Goal: Task Accomplishment & Management: Use online tool/utility

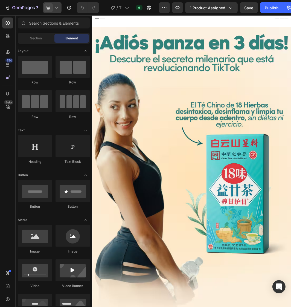
click at [56, 9] on icon at bounding box center [56, 7] width 5 height 5
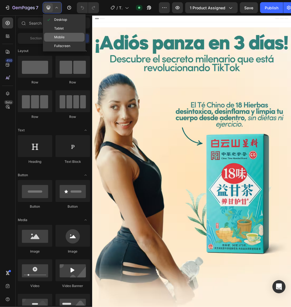
click at [62, 36] on span "Mobile" at bounding box center [59, 36] width 10 height 5
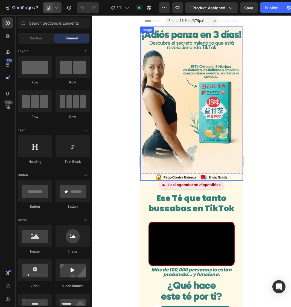
click at [197, 74] on img at bounding box center [191, 103] width 103 height 154
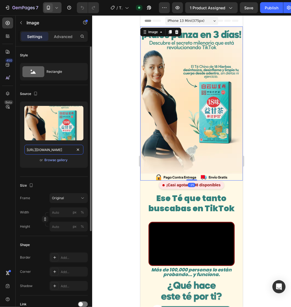
click at [48, 149] on input "[URL][DOMAIN_NAME]" at bounding box center [53, 150] width 59 height 10
paste input "44/8190/8017/files/TE_ZHANG_7.avif?v=1756177949"
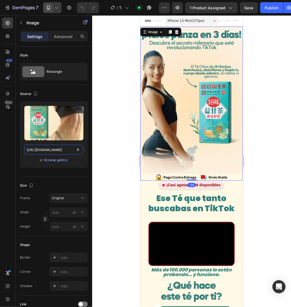
scroll to position [0, 91]
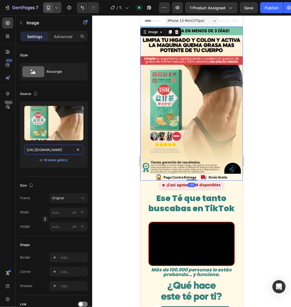
type input "[URL][DOMAIN_NAME]"
click at [117, 123] on div at bounding box center [191, 161] width 199 height 292
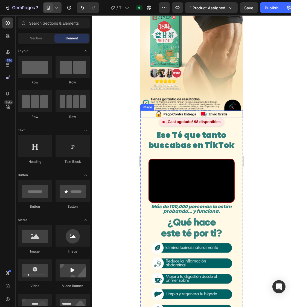
scroll to position [103, 0]
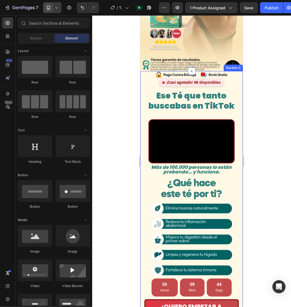
click at [221, 78] on div "Image ¡Casi agotado! 98 disponibles Custom Code Ese Té que tanto buscabas en Ti…" at bounding box center [191, 210] width 103 height 278
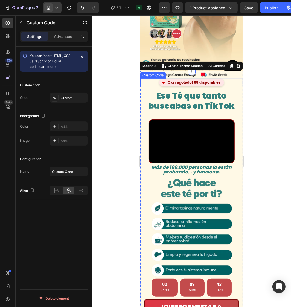
click at [224, 78] on div "¡Casi agotado! 98 disponibles" at bounding box center [191, 82] width 103 height 8
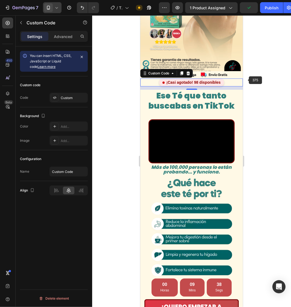
click at [255, 80] on div at bounding box center [191, 161] width 199 height 292
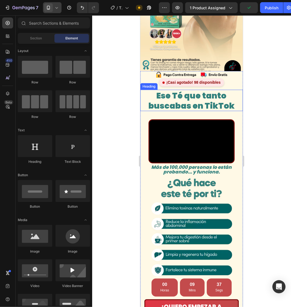
click at [222, 90] on span "Ese Té que tanto buscabas en TikTok" at bounding box center [191, 101] width 86 height 22
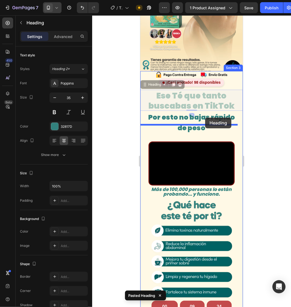
drag, startPoint x: 204, startPoint y: 93, endPoint x: 205, endPoint y: 118, distance: 25.2
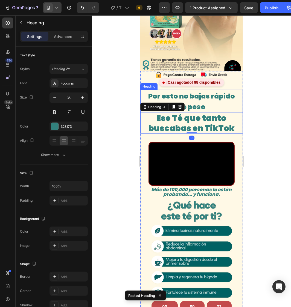
click at [203, 91] on span "Por esto no bajas rápido" at bounding box center [191, 96] width 87 height 10
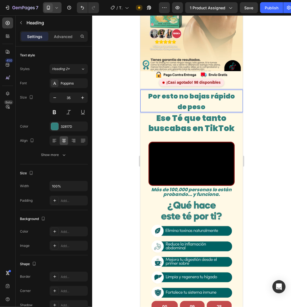
drag, startPoint x: 278, startPoint y: 95, endPoint x: 273, endPoint y: 95, distance: 4.4
click at [275, 95] on div at bounding box center [191, 161] width 199 height 292
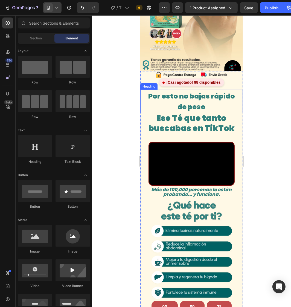
click at [202, 91] on span "Por esto no bajas rápido" at bounding box center [191, 96] width 87 height 10
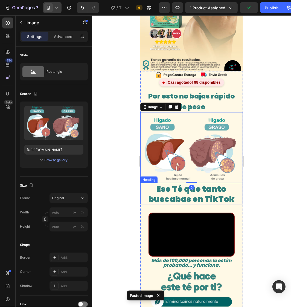
click at [204, 183] on span "Ese Té que tanto buscabas en TikTok" at bounding box center [191, 194] width 86 height 22
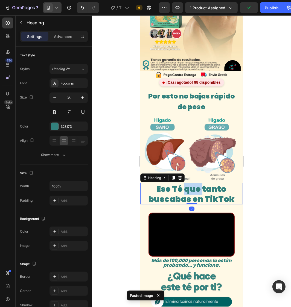
click at [191, 183] on span "Ese Té que tanto buscabas en TikTok" at bounding box center [191, 194] width 86 height 22
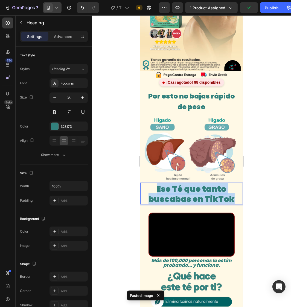
click at [191, 183] on span "Ese Té que tanto buscabas en TikTok" at bounding box center [191, 194] width 86 height 22
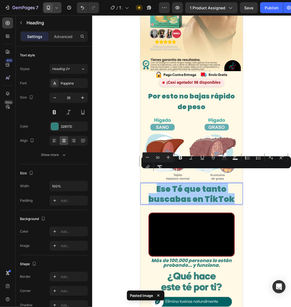
click at [155, 159] on input "30" at bounding box center [157, 157] width 11 height 7
click at [151, 159] on button "Minus" at bounding box center [148, 157] width 10 height 10
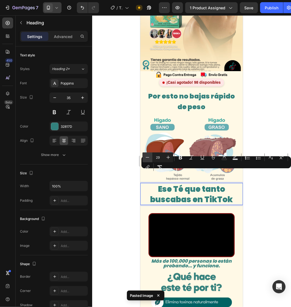
click at [151, 159] on button "Minus" at bounding box center [148, 157] width 10 height 10
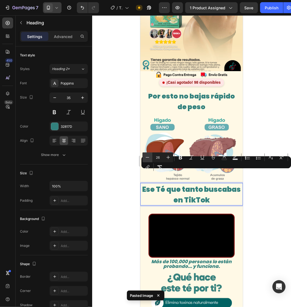
click at [150, 159] on button "Minus" at bounding box center [148, 157] width 10 height 10
type input "25"
click at [188, 184] on span "Ese Té que tanto buscabas en TikTok" at bounding box center [192, 194] width 96 height 20
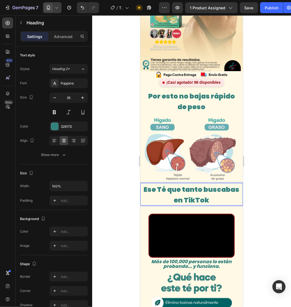
click at [207, 184] on span "Ese Té que tanto buscabas en TikTok" at bounding box center [192, 194] width 96 height 20
click at [213, 186] on p "Ese Té que tanto buscabas en TikTok" at bounding box center [192, 193] width 102 height 21
click at [201, 184] on span "Ese Té que tanto buscabas en TikTok" at bounding box center [192, 194] width 96 height 20
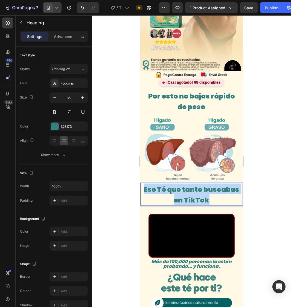
click at [201, 184] on span "Ese Té que tanto buscabas en TikTok" at bounding box center [192, 194] width 96 height 20
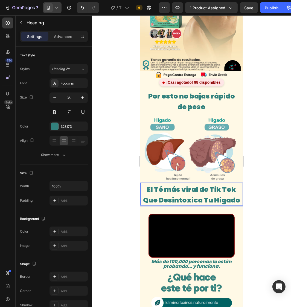
click at [267, 174] on div at bounding box center [191, 161] width 199 height 292
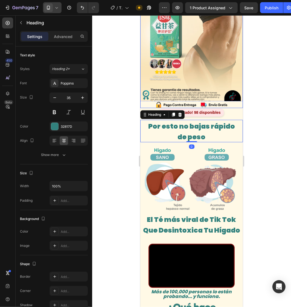
scroll to position [68, 0]
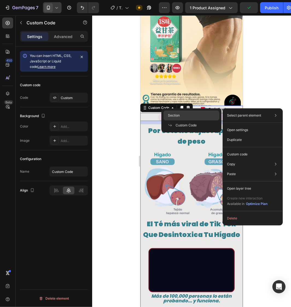
click at [202, 120] on div "Section" at bounding box center [192, 125] width 56 height 10
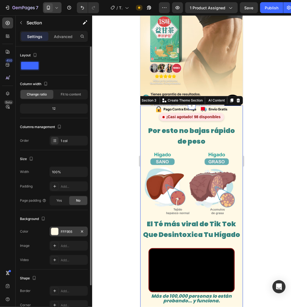
click at [64, 223] on div "FFF9E6" at bounding box center [69, 232] width 38 height 10
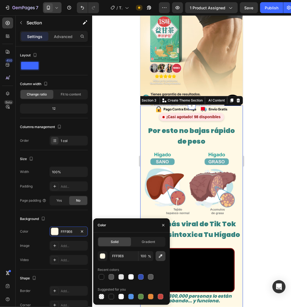
click at [163, 223] on button "button" at bounding box center [161, 256] width 10 height 10
type input "FDEDCC"
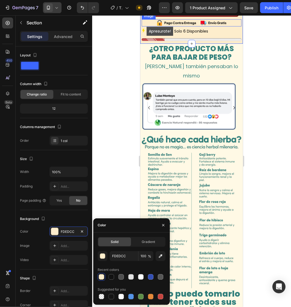
scroll to position [582, 0]
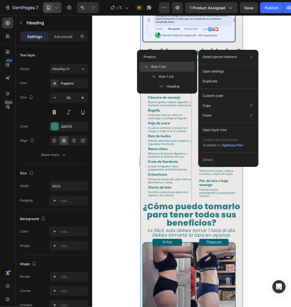
click at [165, 67] on span "Row 1 col" at bounding box center [158, 66] width 15 height 5
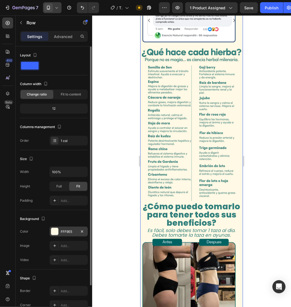
click at [71, 223] on div "FFF9E5" at bounding box center [69, 232] width 38 height 10
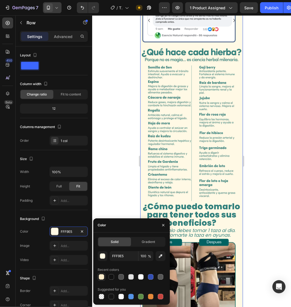
drag, startPoint x: 101, startPoint y: 276, endPoint x: 104, endPoint y: 274, distance: 3.3
click at [102, 223] on div at bounding box center [101, 276] width 5 height 5
type input "FDEDCC"
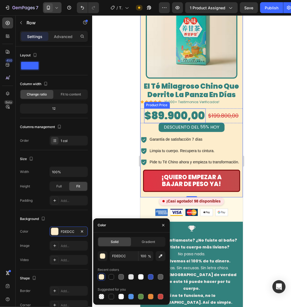
scroll to position [1300, 0]
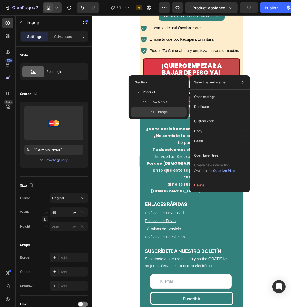
click at [234, 83] on div "Select parent element Section Product Row 5 cols Image" at bounding box center [220, 82] width 56 height 10
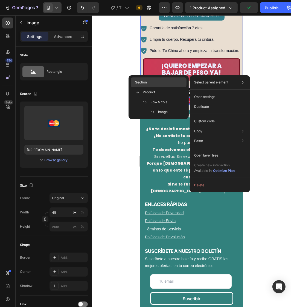
click at [158, 87] on div "Section" at bounding box center [159, 92] width 56 height 10
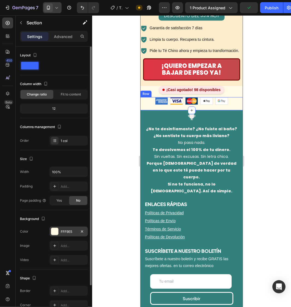
click at [64, 223] on div "FFF9E5" at bounding box center [69, 231] width 16 height 5
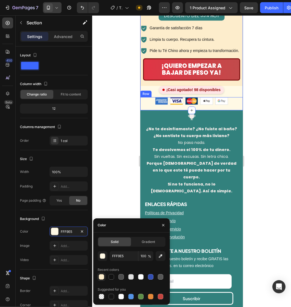
click at [100, 223] on div at bounding box center [101, 276] width 5 height 5
type input "FDEDCC"
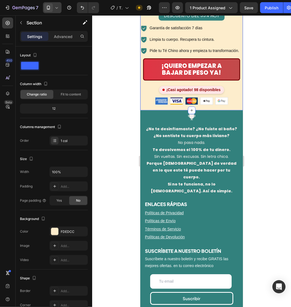
click at [283, 96] on div at bounding box center [191, 161] width 199 height 292
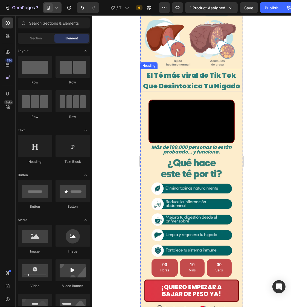
scroll to position [65, 0]
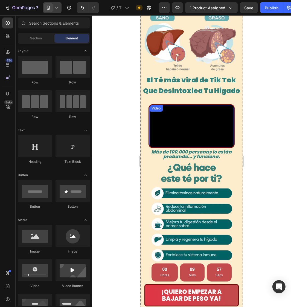
click at [192, 147] on video at bounding box center [191, 126] width 85 height 42
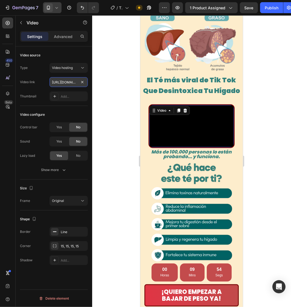
click at [62, 82] on input "[URL][DOMAIN_NAME]" at bounding box center [69, 82] width 38 height 10
paste input "d50ce4f19184a4cb71fb765bd2d9b75"
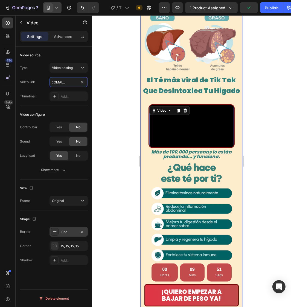
type input "[URL][DOMAIN_NAME]"
click at [69, 223] on div "Line" at bounding box center [69, 232] width 16 height 5
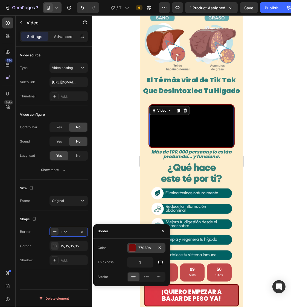
click at [143, 223] on div "770A0A" at bounding box center [146, 248] width 38 height 10
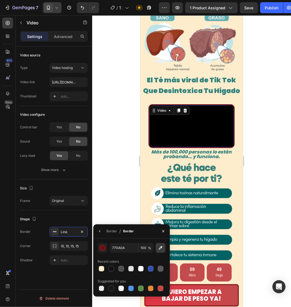
click at [160, 223] on icon "button" at bounding box center [161, 248] width 4 height 4
type input "016263"
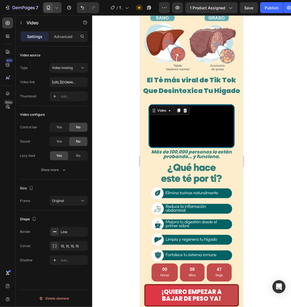
drag, startPoint x: 251, startPoint y: 134, endPoint x: 255, endPoint y: 133, distance: 3.9
click at [252, 134] on div at bounding box center [191, 161] width 199 height 292
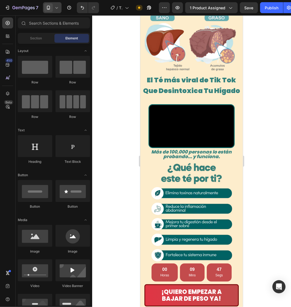
click at [255, 133] on div at bounding box center [191, 161] width 199 height 292
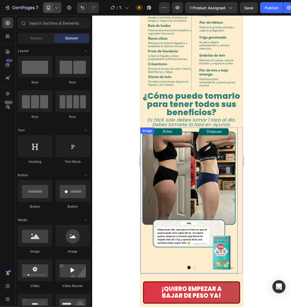
scroll to position [544, 0]
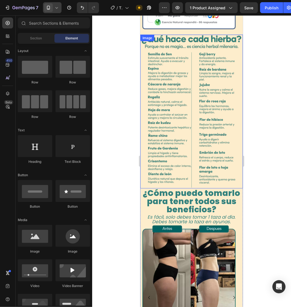
click at [192, 127] on img at bounding box center [191, 111] width 103 height 154
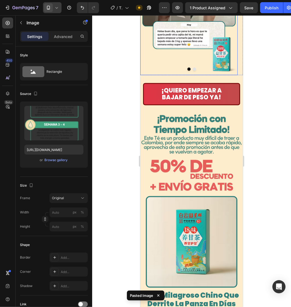
scroll to position [852, 0]
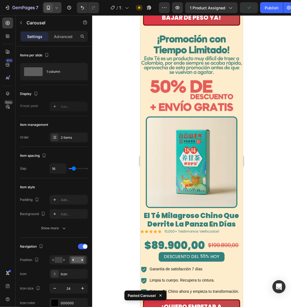
scroll to position [920, 0]
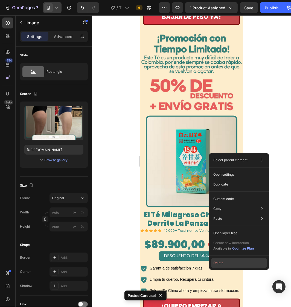
click at [228, 223] on button "Delete" at bounding box center [239, 263] width 56 height 10
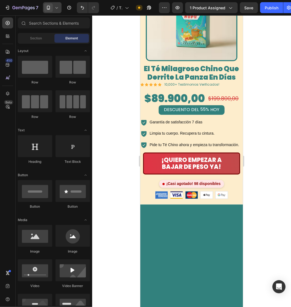
click at [268, 115] on div at bounding box center [191, 161] width 199 height 292
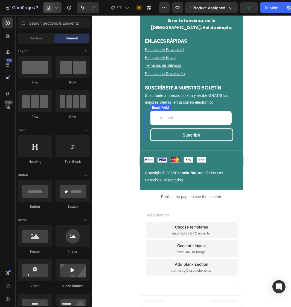
scroll to position [1434, 0]
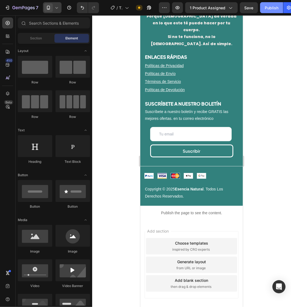
click at [266, 11] on button "Publish" at bounding box center [271, 7] width 23 height 11
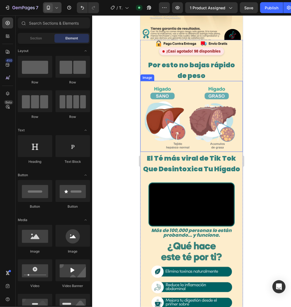
scroll to position [137, 0]
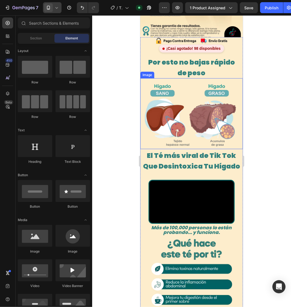
click at [178, 115] on img at bounding box center [191, 113] width 103 height 71
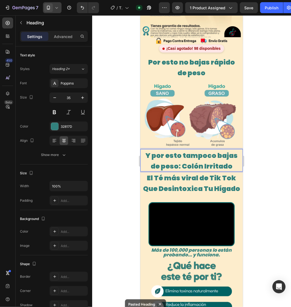
click at [281, 148] on div at bounding box center [191, 161] width 199 height 292
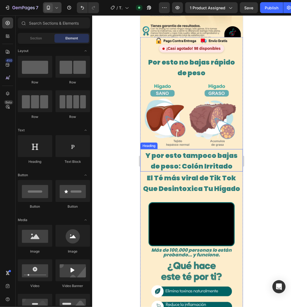
click at [217, 151] on span "Y por esto tampoco bajas de peso: Colón Irritado" at bounding box center [191, 161] width 92 height 20
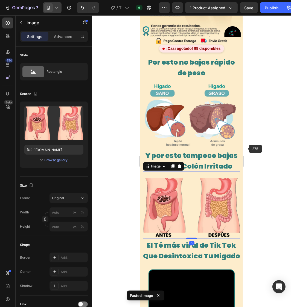
click at [262, 129] on div at bounding box center [191, 161] width 199 height 292
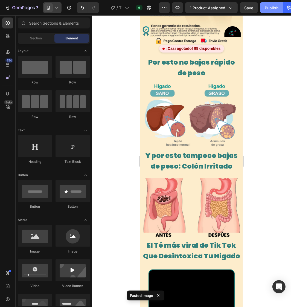
click at [267, 9] on div "Publish" at bounding box center [272, 8] width 14 height 6
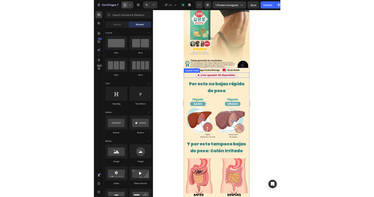
scroll to position [0, 0]
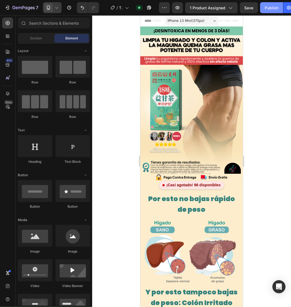
click at [273, 5] on div "Publish" at bounding box center [272, 8] width 14 height 6
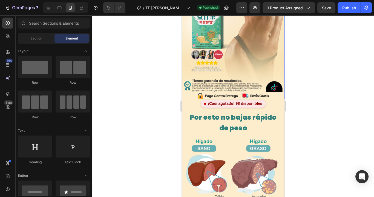
scroll to position [88, 0]
